Goal: Transaction & Acquisition: Purchase product/service

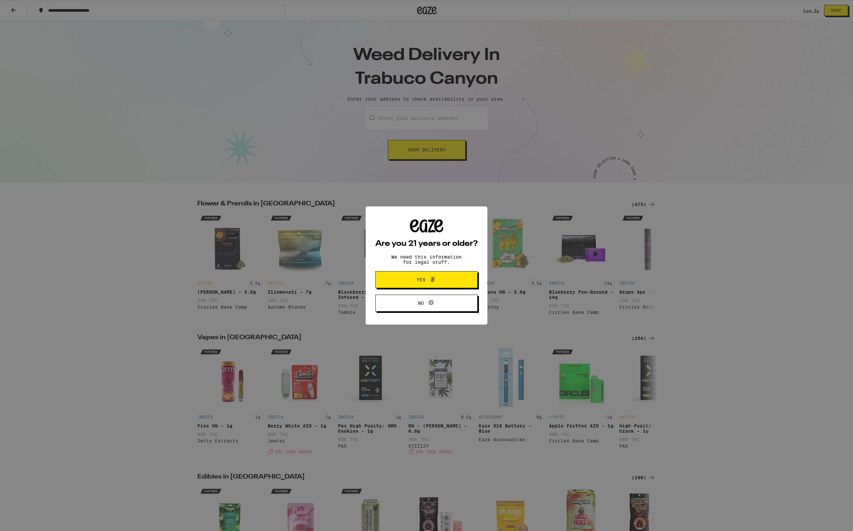
click at [435, 279] on icon at bounding box center [433, 279] width 8 height 8
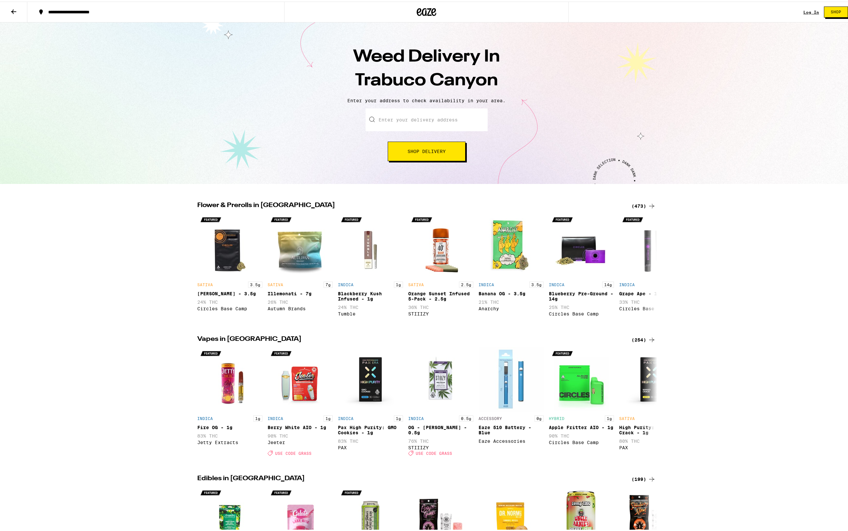
click at [16, 13] on icon at bounding box center [14, 10] width 8 height 8
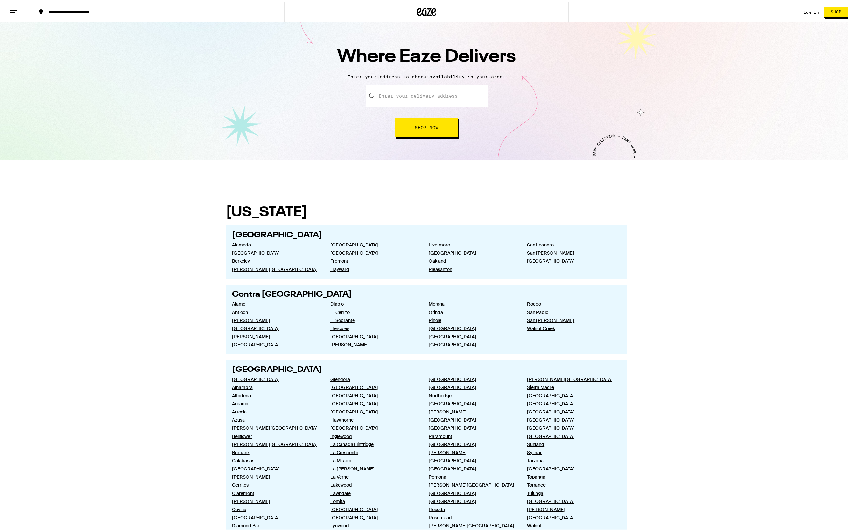
click at [16, 13] on icon at bounding box center [14, 10] width 8 height 8
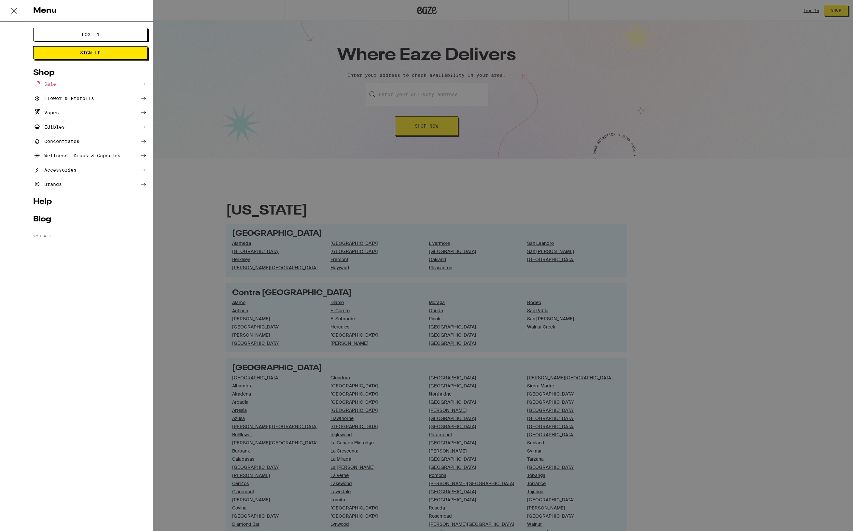
click at [73, 100] on div "Flower & Prerolls" at bounding box center [63, 98] width 61 height 8
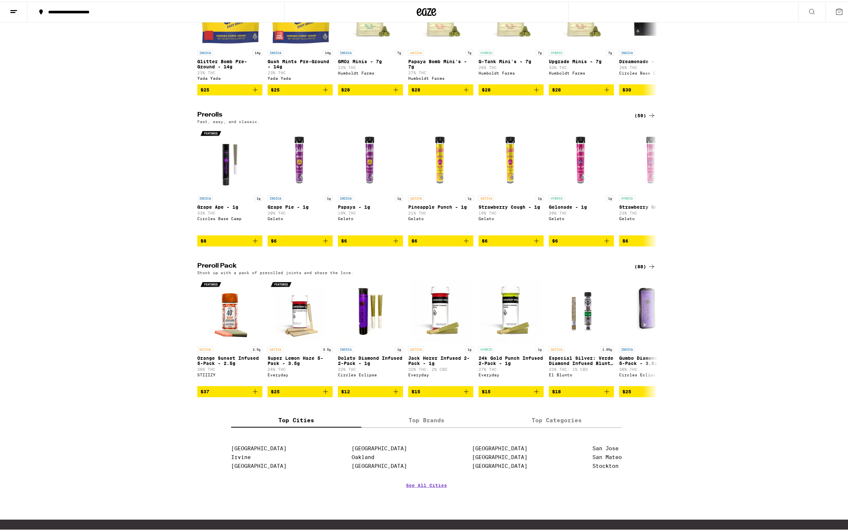
scroll to position [358, 0]
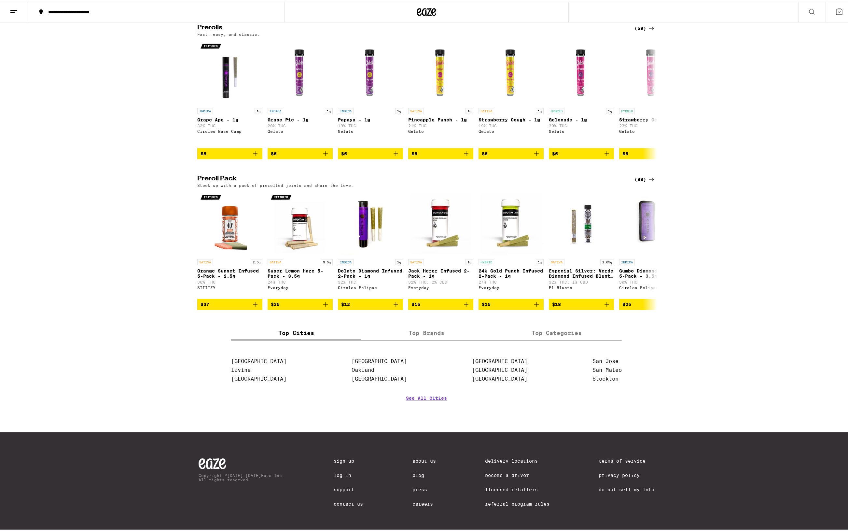
click at [434, 339] on label "Top Brands" at bounding box center [426, 332] width 130 height 14
click at [0, 0] on input "Top Brands" at bounding box center [0, 0] width 0 height 0
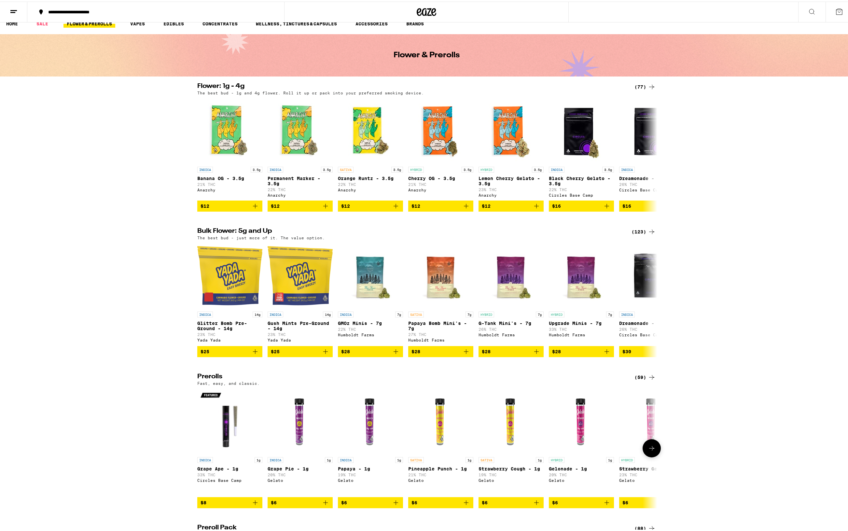
scroll to position [0, 0]
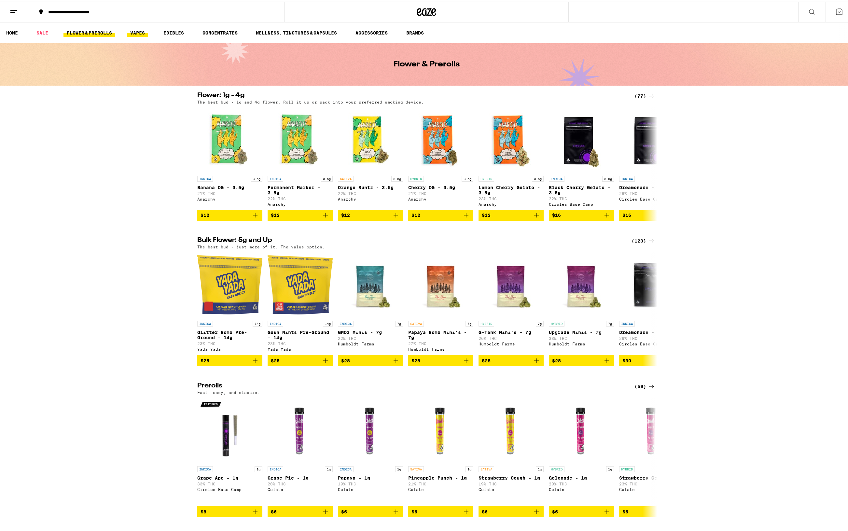
click at [142, 33] on link "VAPES" at bounding box center [137, 31] width 21 height 8
